Goal: Register for event/course

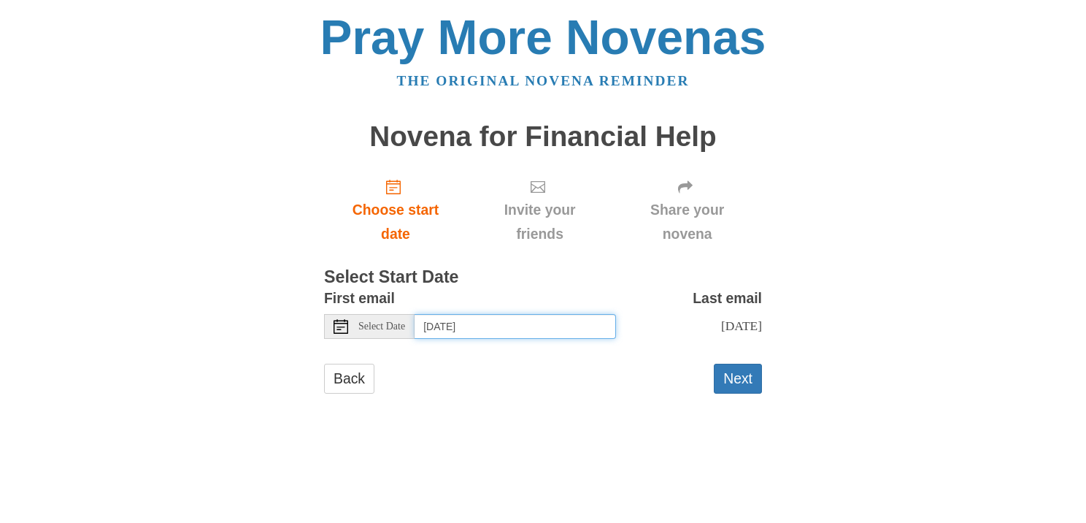
click at [480, 328] on input "Tuesday, September 30th" at bounding box center [515, 326] width 201 height 25
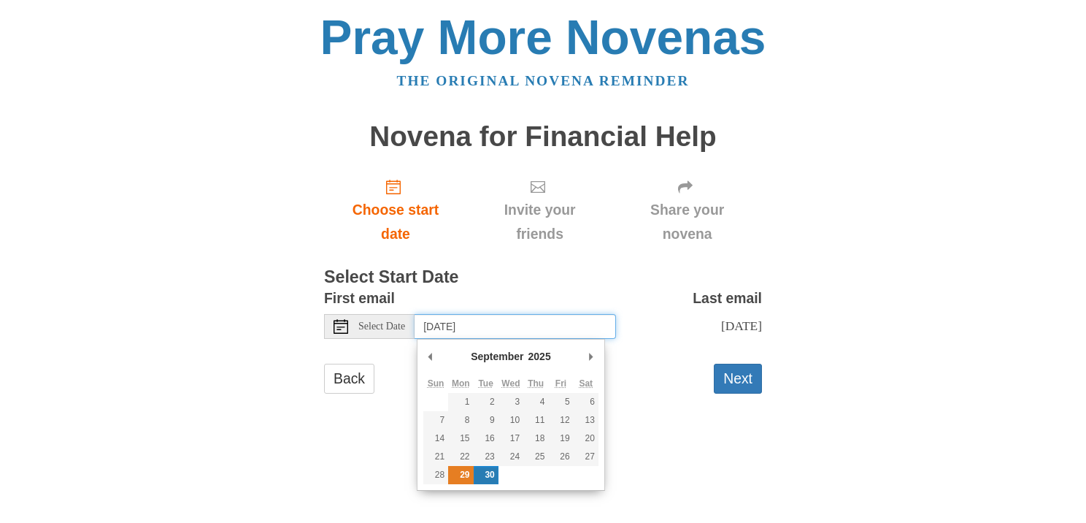
type input "Monday, September 29th"
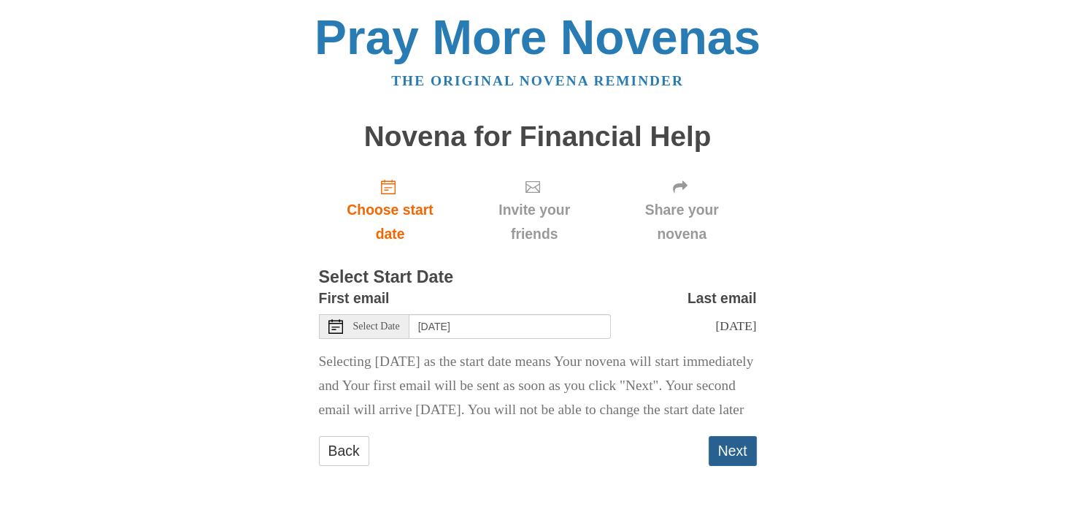
click at [733, 466] on button "Next" at bounding box center [733, 451] width 48 height 30
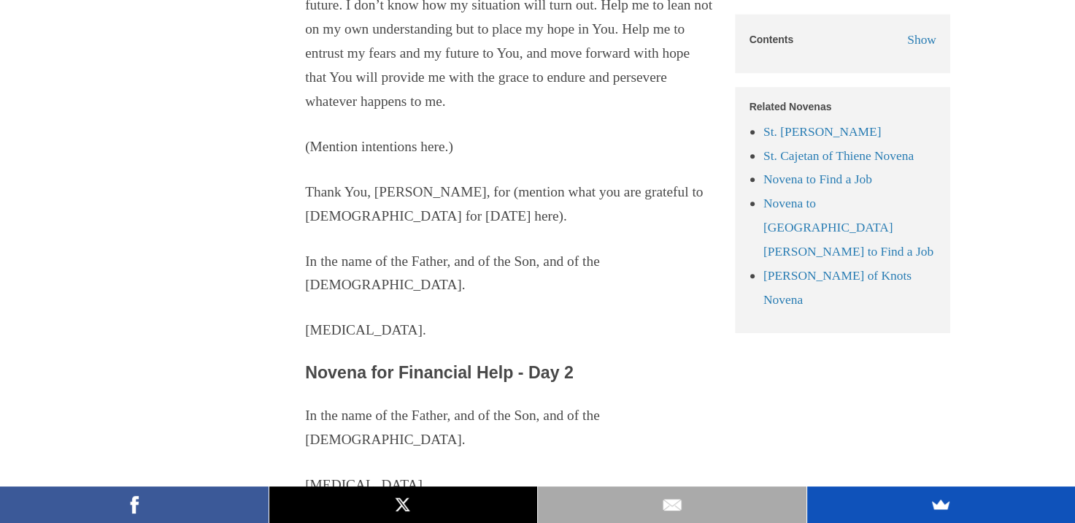
scroll to position [1565, 0]
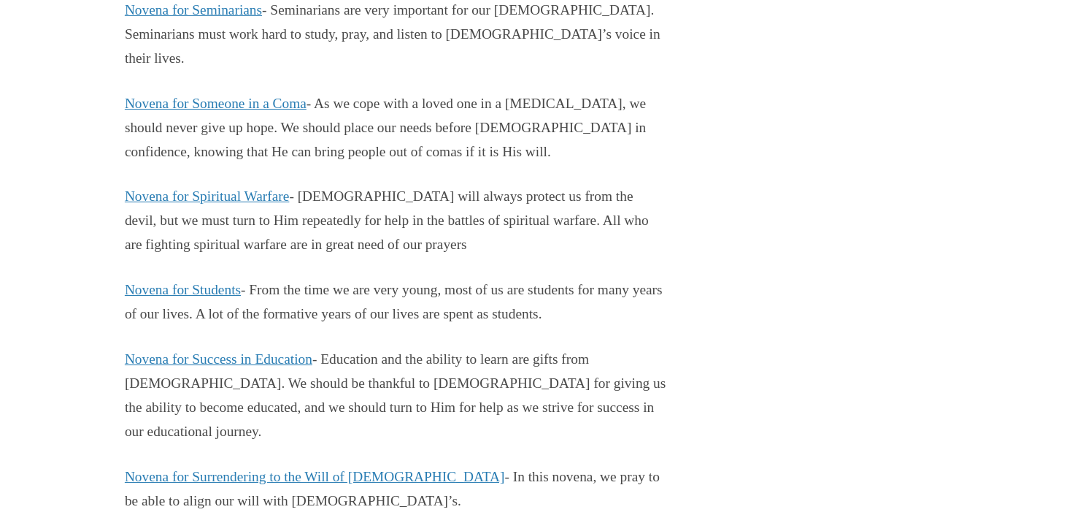
scroll to position [10676, 0]
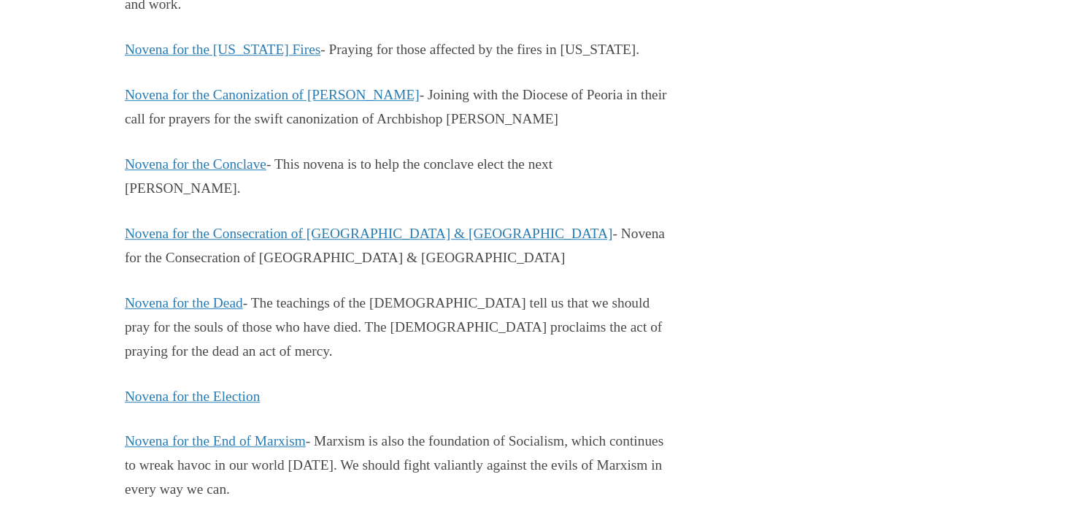
scroll to position [11649, 0]
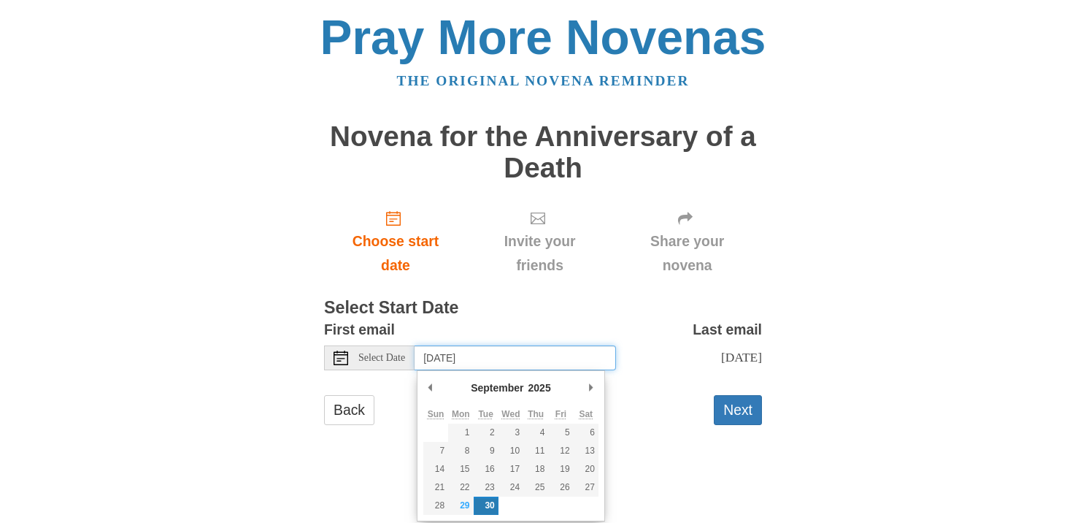
click at [488, 353] on input "[DATE]" at bounding box center [515, 357] width 201 height 25
type input "[DATE]"
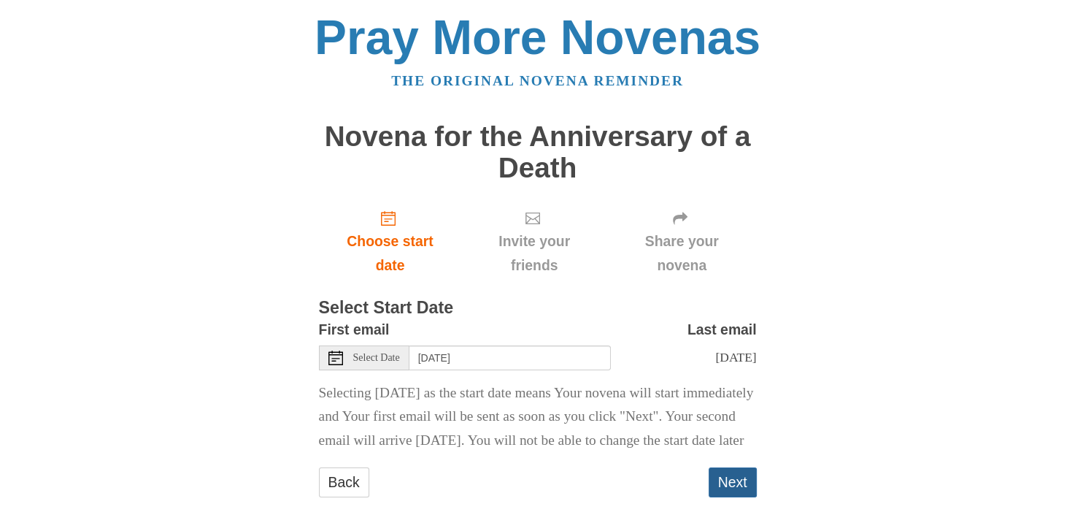
click at [734, 497] on button "Next" at bounding box center [733, 482] width 48 height 30
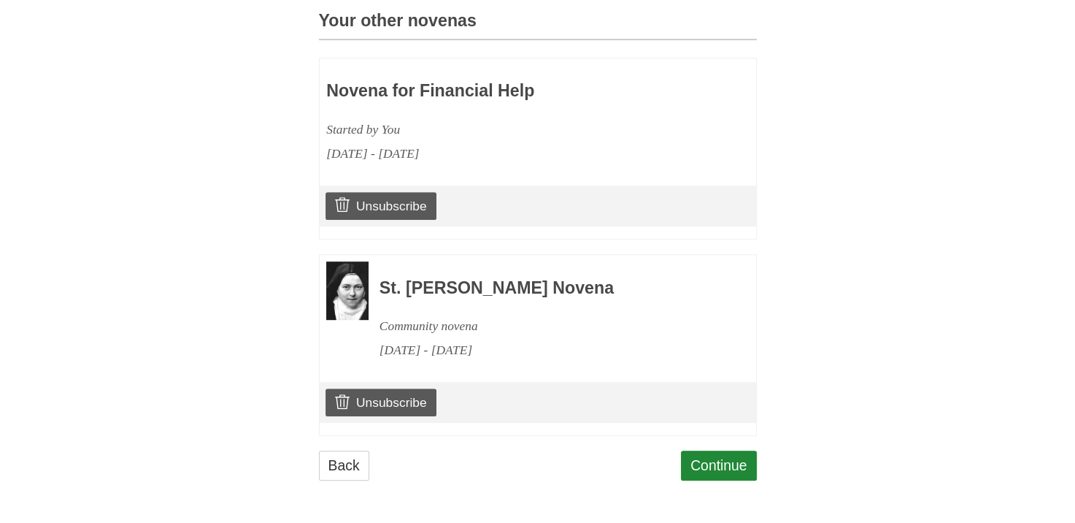
scroll to position [692, 0]
click at [370, 400] on link "Unsubscribe" at bounding box center [381, 402] width 110 height 28
click at [359, 412] on link "Unsubscribe" at bounding box center [381, 402] width 110 height 28
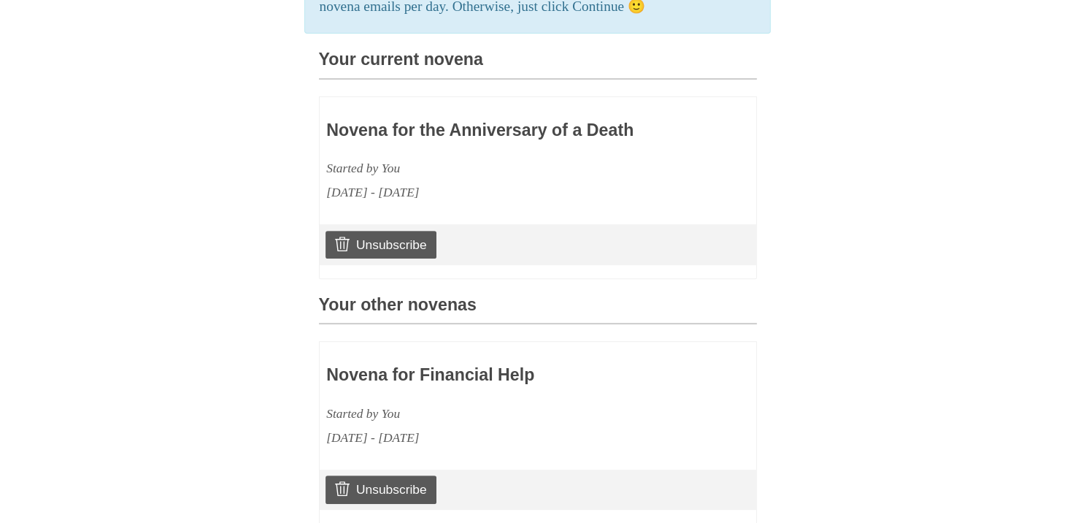
scroll to position [809, 0]
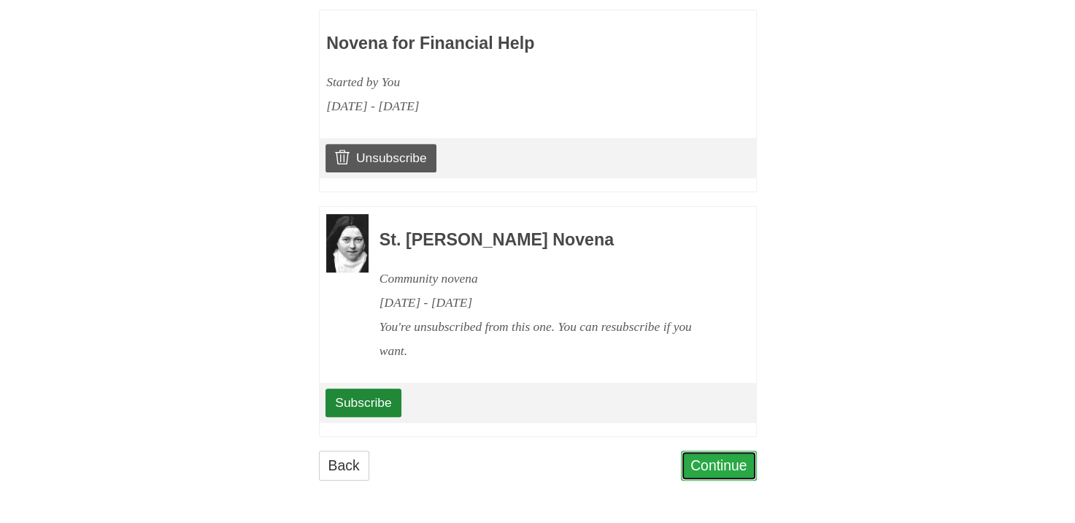
click at [725, 464] on link "Continue" at bounding box center [719, 465] width 76 height 30
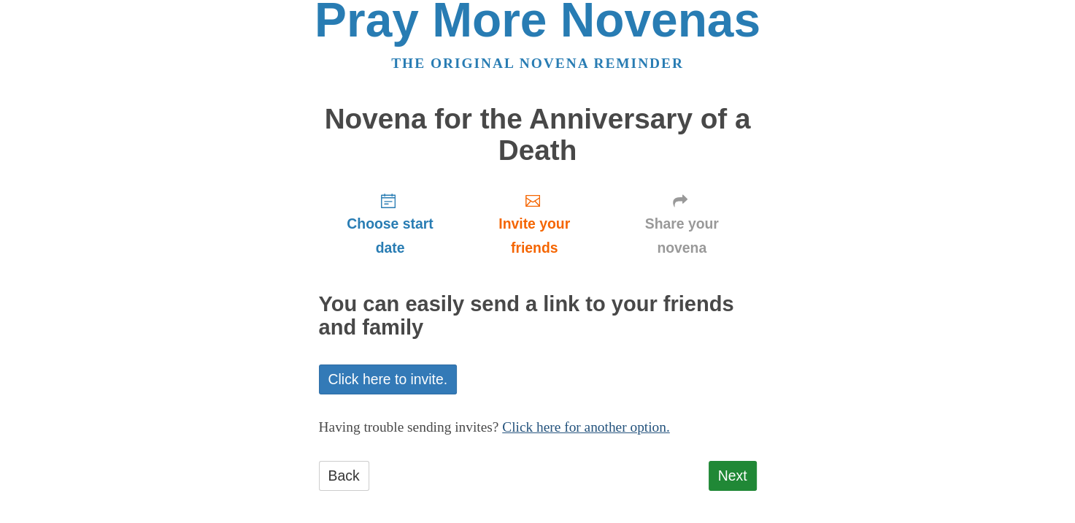
scroll to position [27, 0]
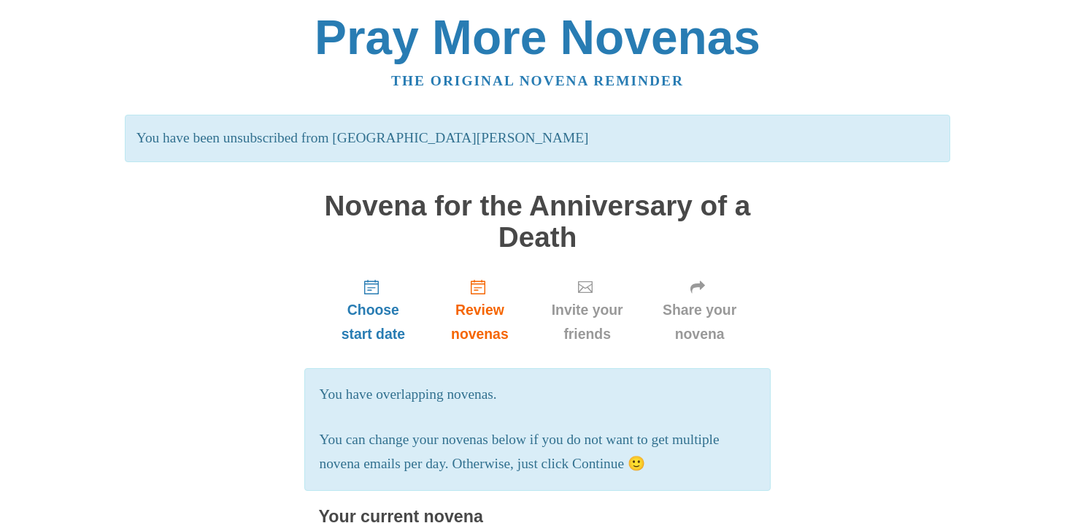
scroll to position [809, 0]
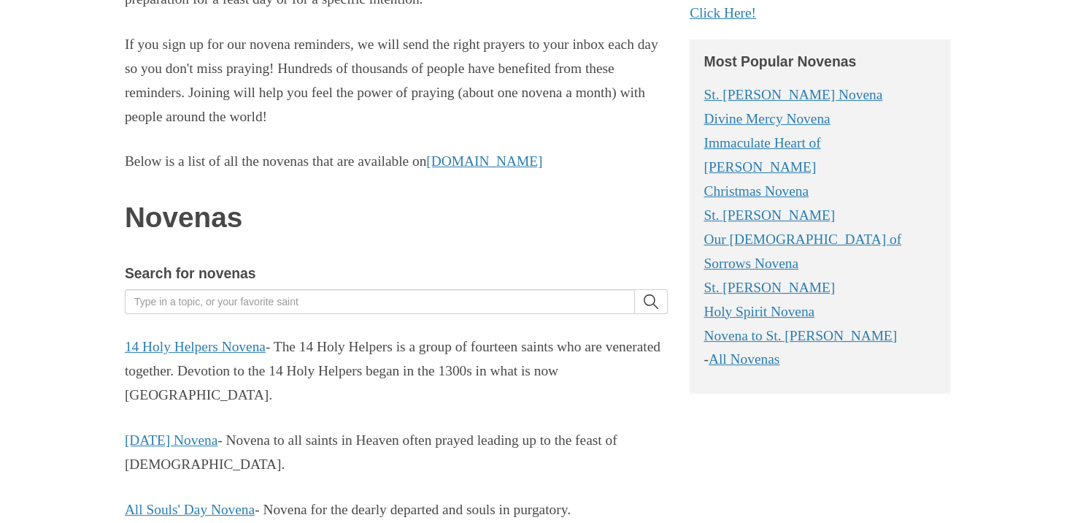
scroll to position [342, 0]
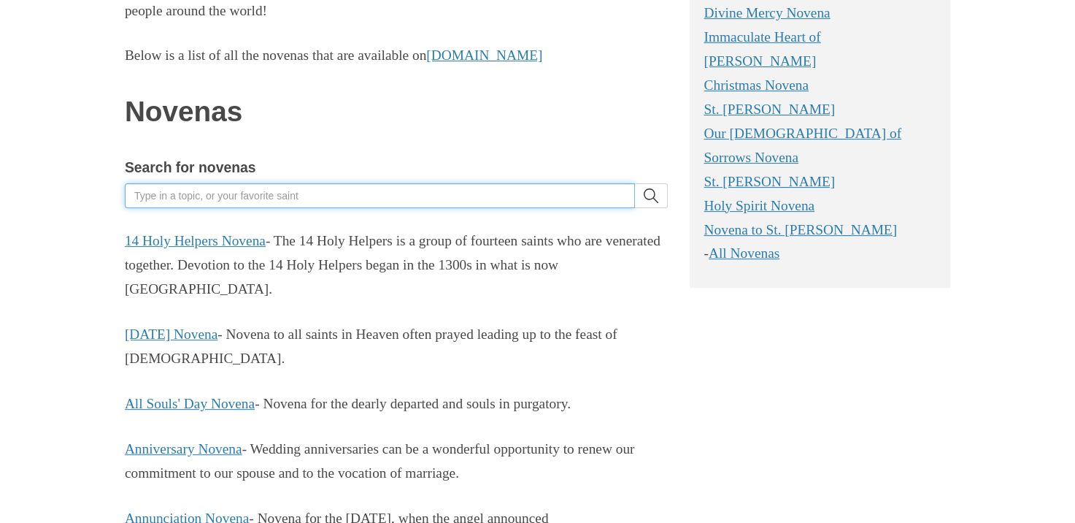
click at [471, 196] on input "Search for novenas" at bounding box center [380, 195] width 510 height 25
type input "other half"
click at [635, 183] on button "search" at bounding box center [651, 195] width 33 height 25
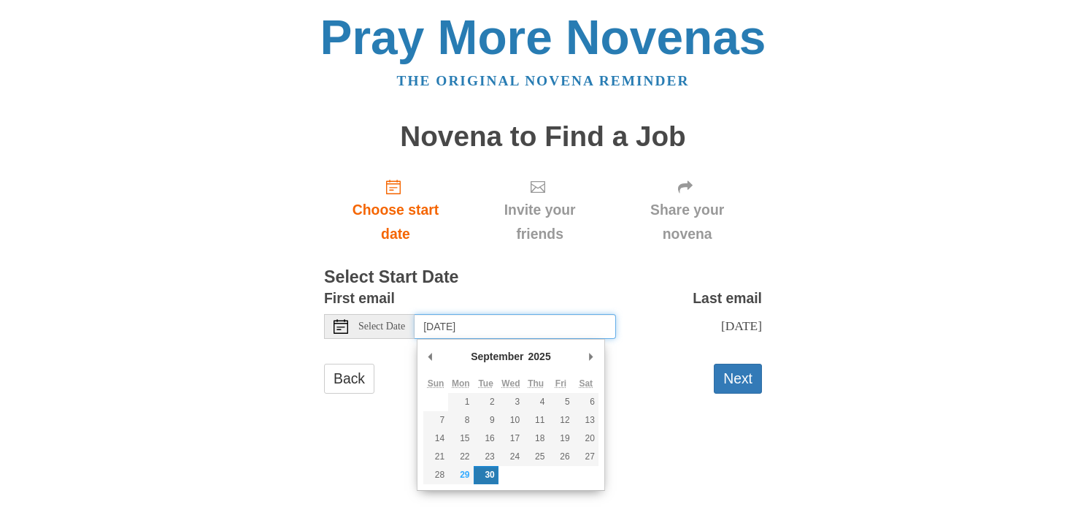
click at [518, 329] on input "[DATE]" at bounding box center [515, 326] width 201 height 25
type input "[DATE]"
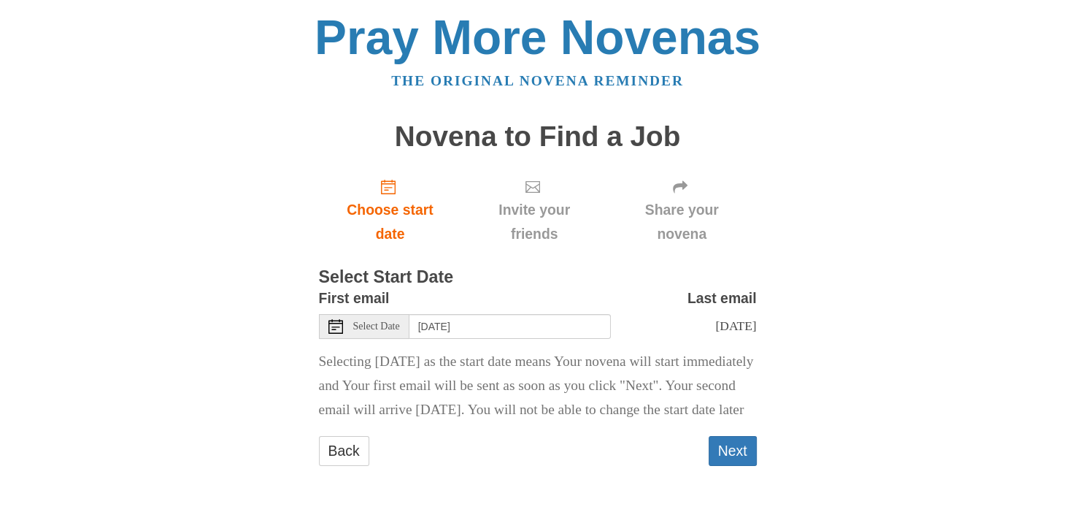
scroll to position [23, 0]
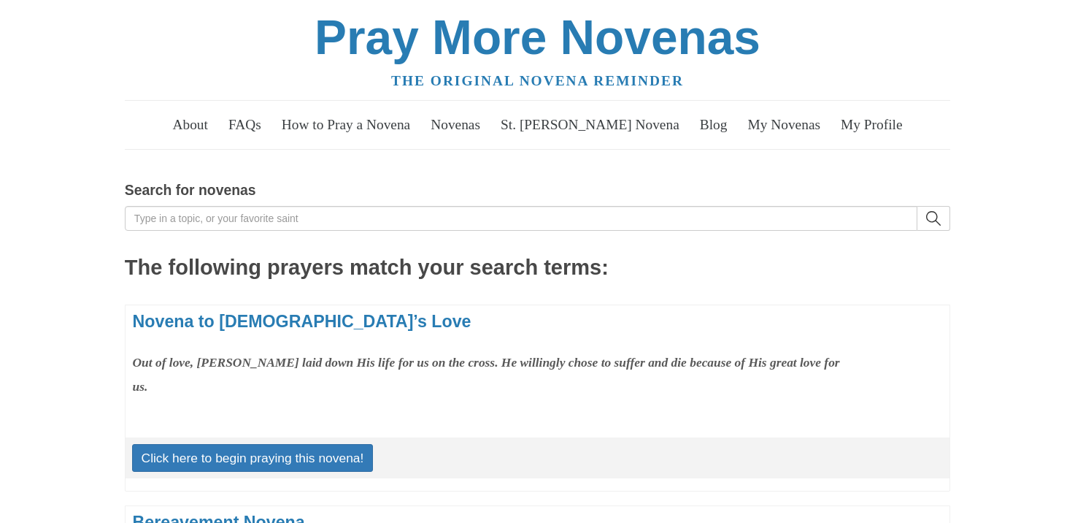
scroll to position [1861, 0]
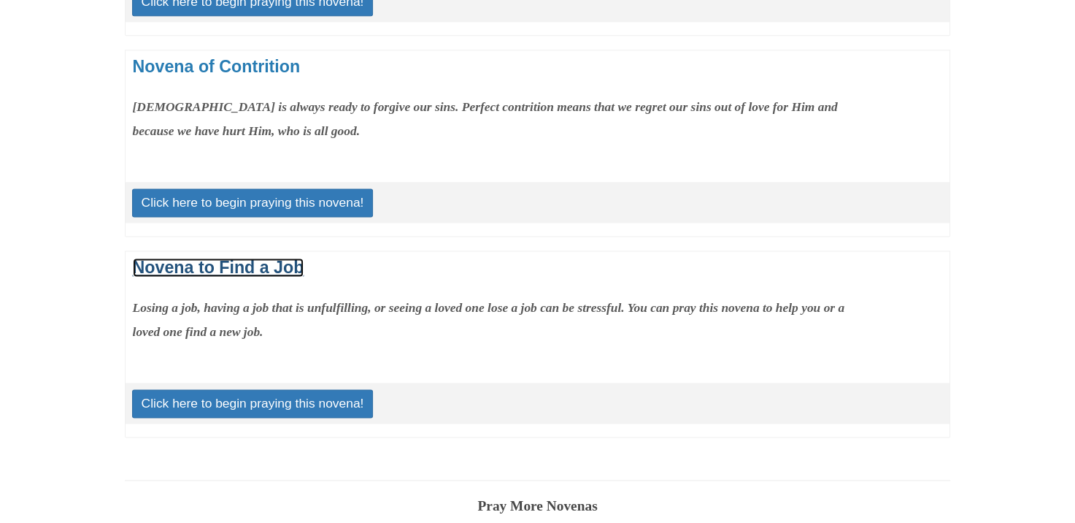
click at [245, 277] on link "Novena to Find a Job" at bounding box center [219, 267] width 172 height 19
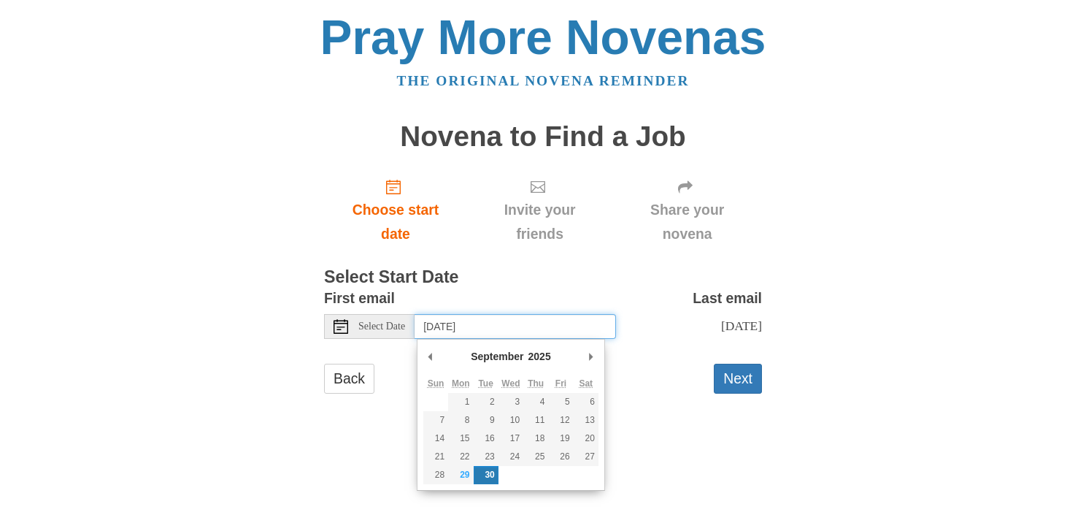
click at [483, 335] on input "[DATE]" at bounding box center [515, 326] width 201 height 25
type input "[DATE]"
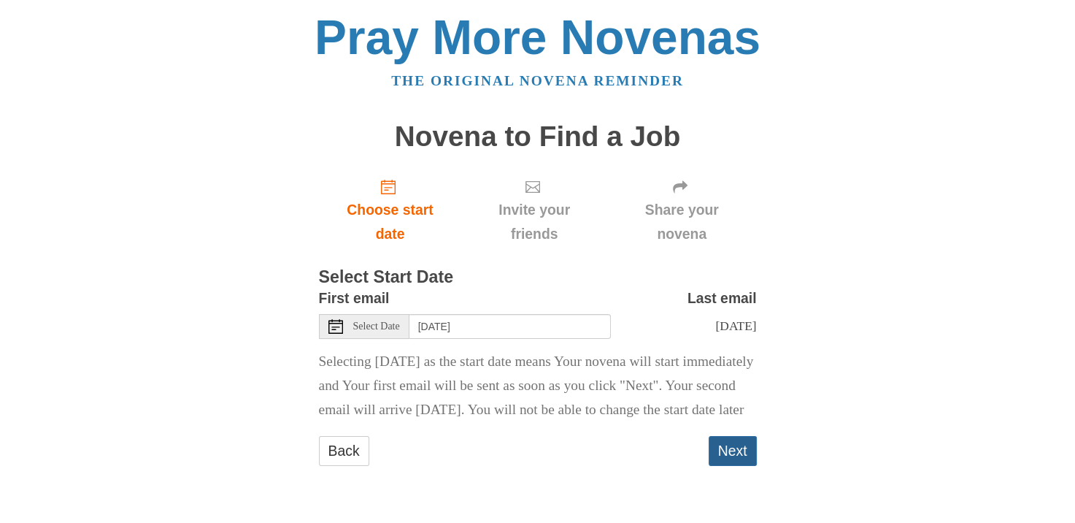
click at [750, 466] on button "Next" at bounding box center [733, 451] width 48 height 30
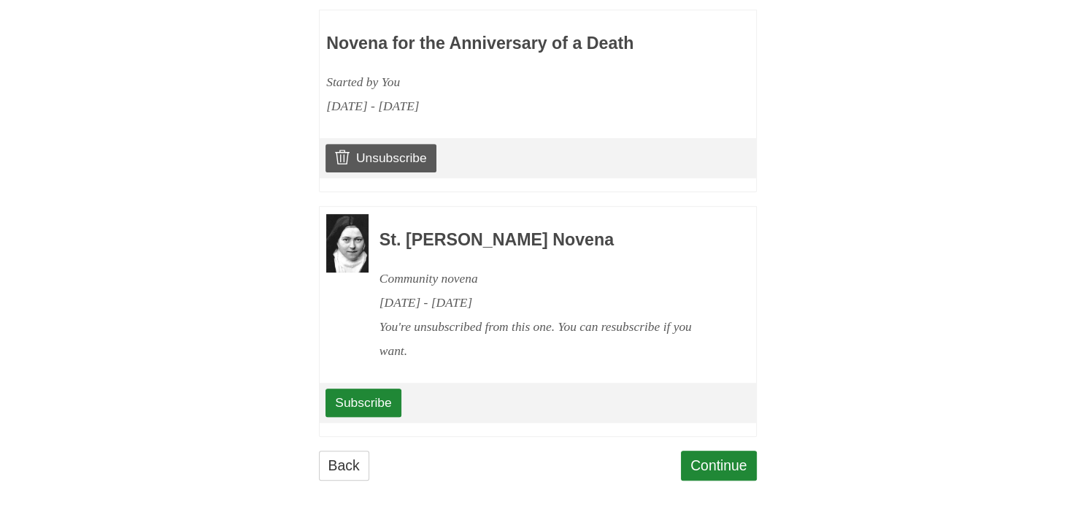
scroll to position [905, 0]
click at [714, 477] on link "Continue" at bounding box center [719, 465] width 76 height 30
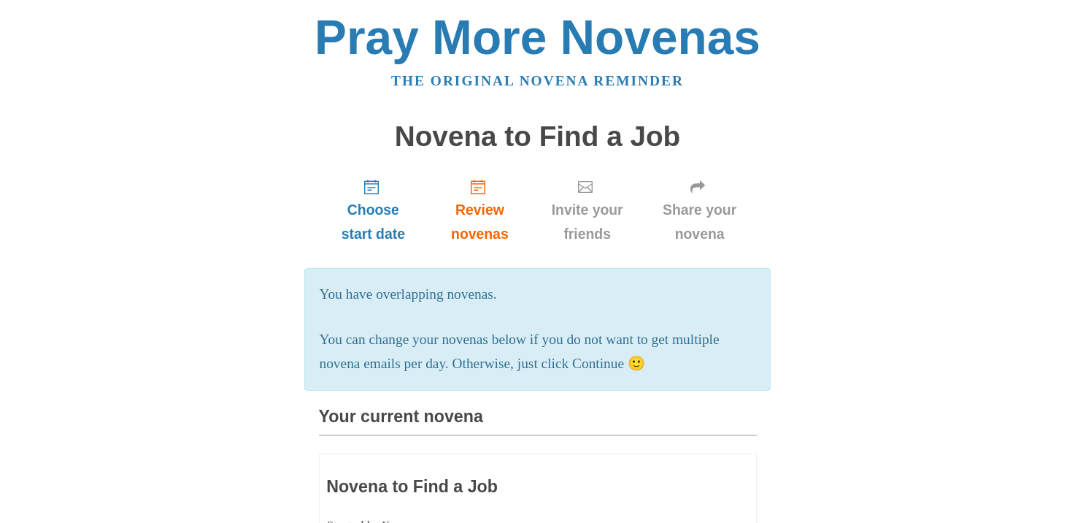
scroll to position [905, 0]
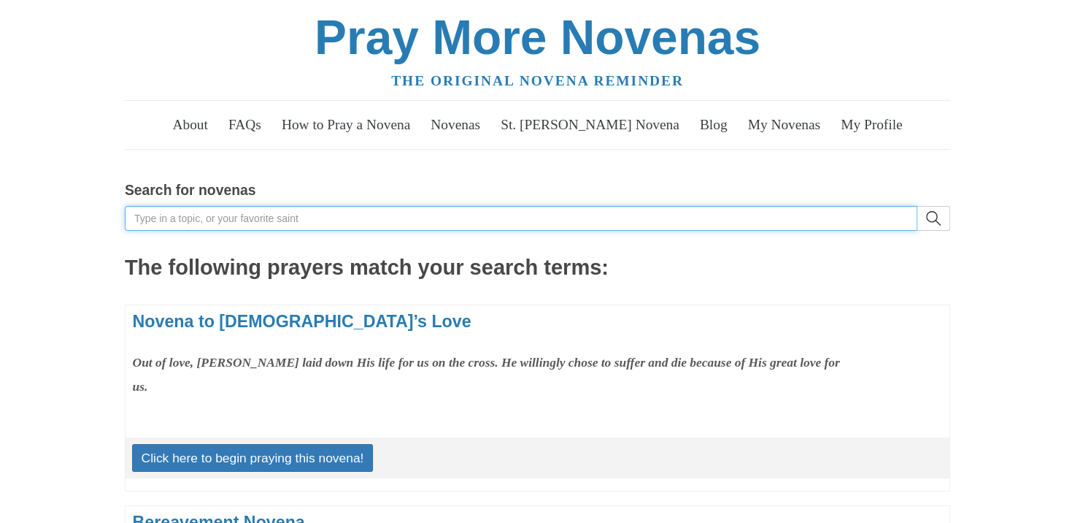
click at [157, 208] on input "Search for novenas" at bounding box center [521, 218] width 793 height 25
type input "love partner"
click at [918, 206] on button "search" at bounding box center [934, 218] width 33 height 25
